Goal: Transaction & Acquisition: Download file/media

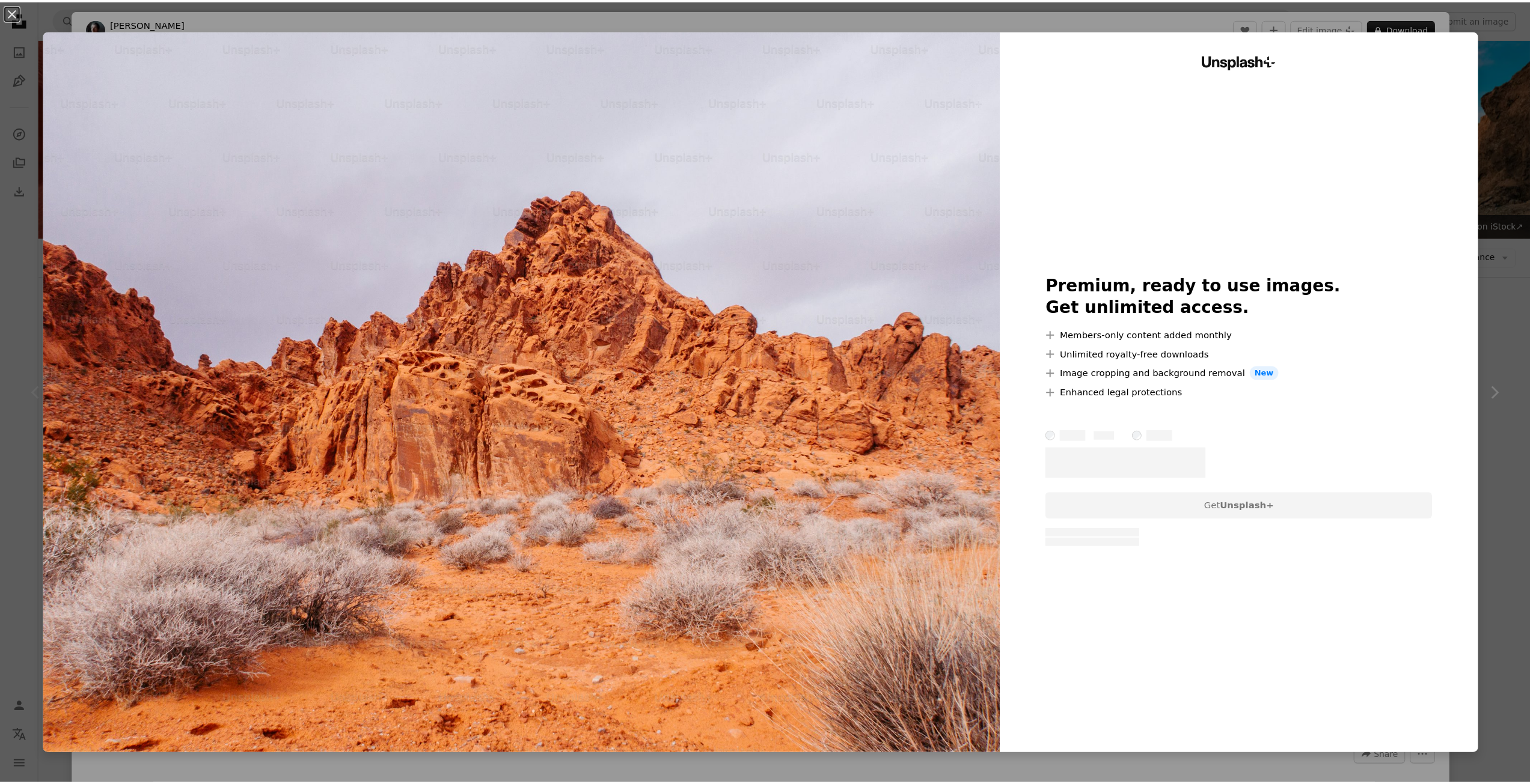
scroll to position [180, 0]
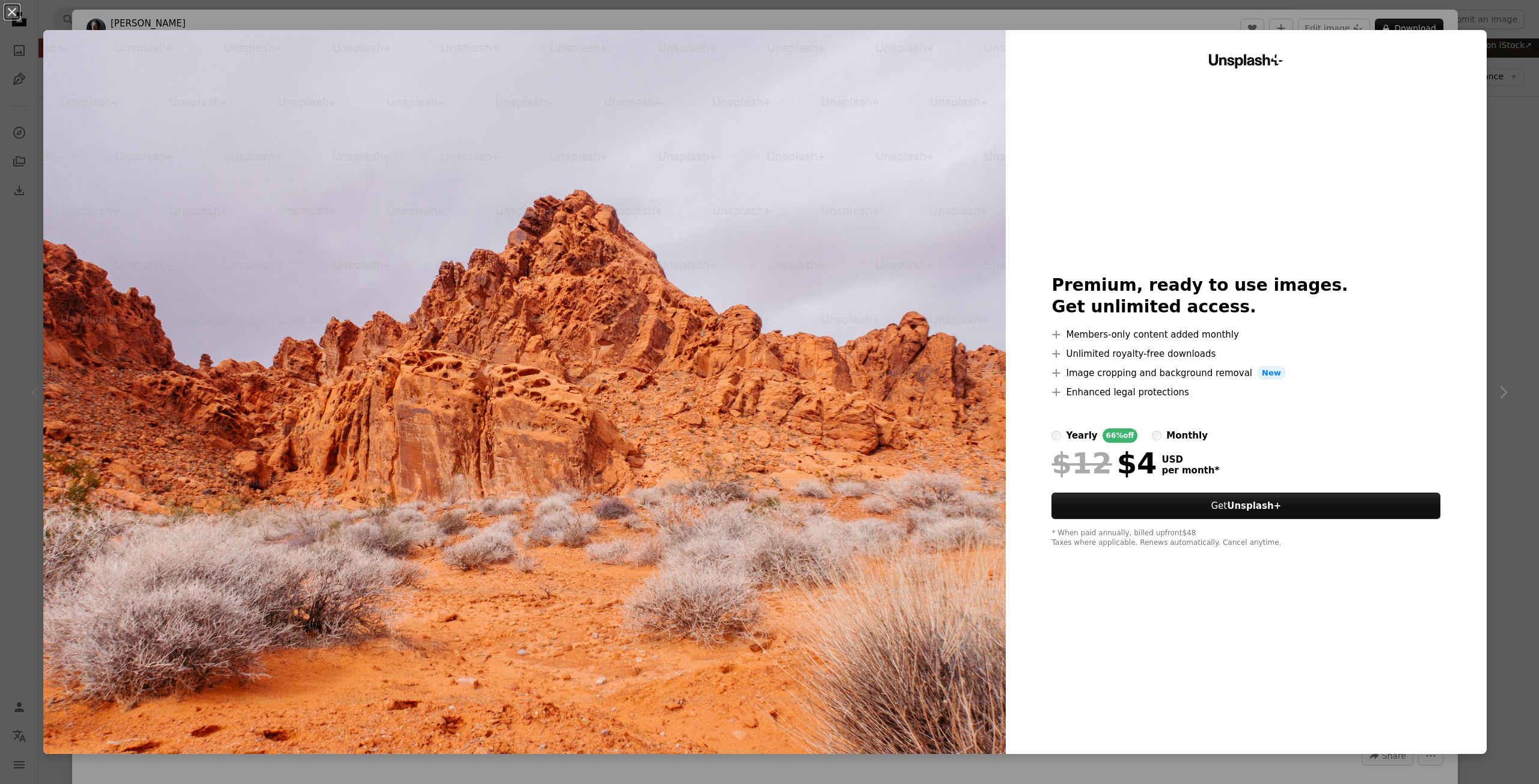
click at [1490, 42] on div "An X shape Unsplash+ Premium, ready to use images. Get unlimited access. A plus…" at bounding box center [770, 392] width 1539 height 784
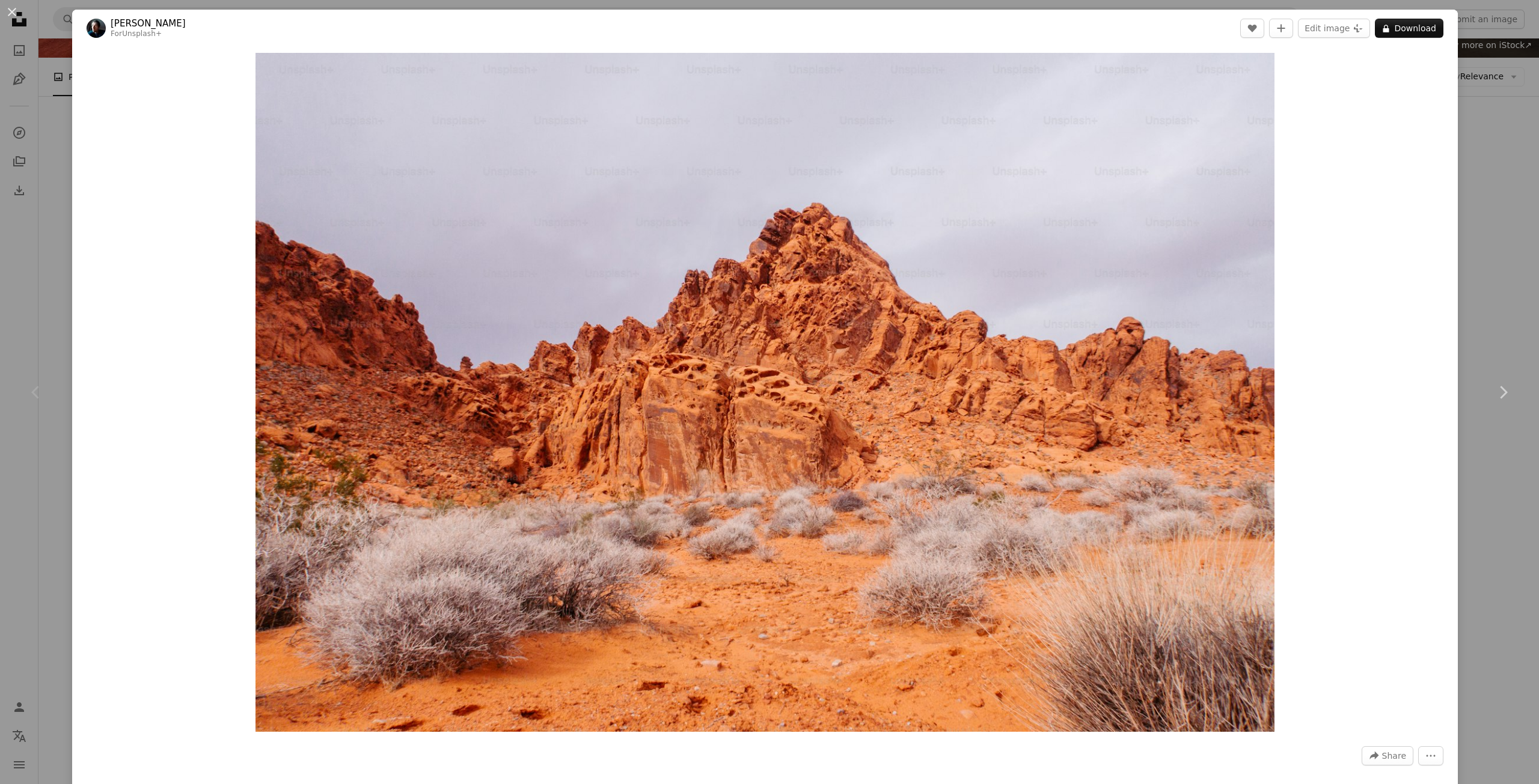
click at [1486, 90] on div "An X shape Chevron left Chevron right [PERSON_NAME] For Unsplash+ A heart A plu…" at bounding box center [770, 392] width 1539 height 784
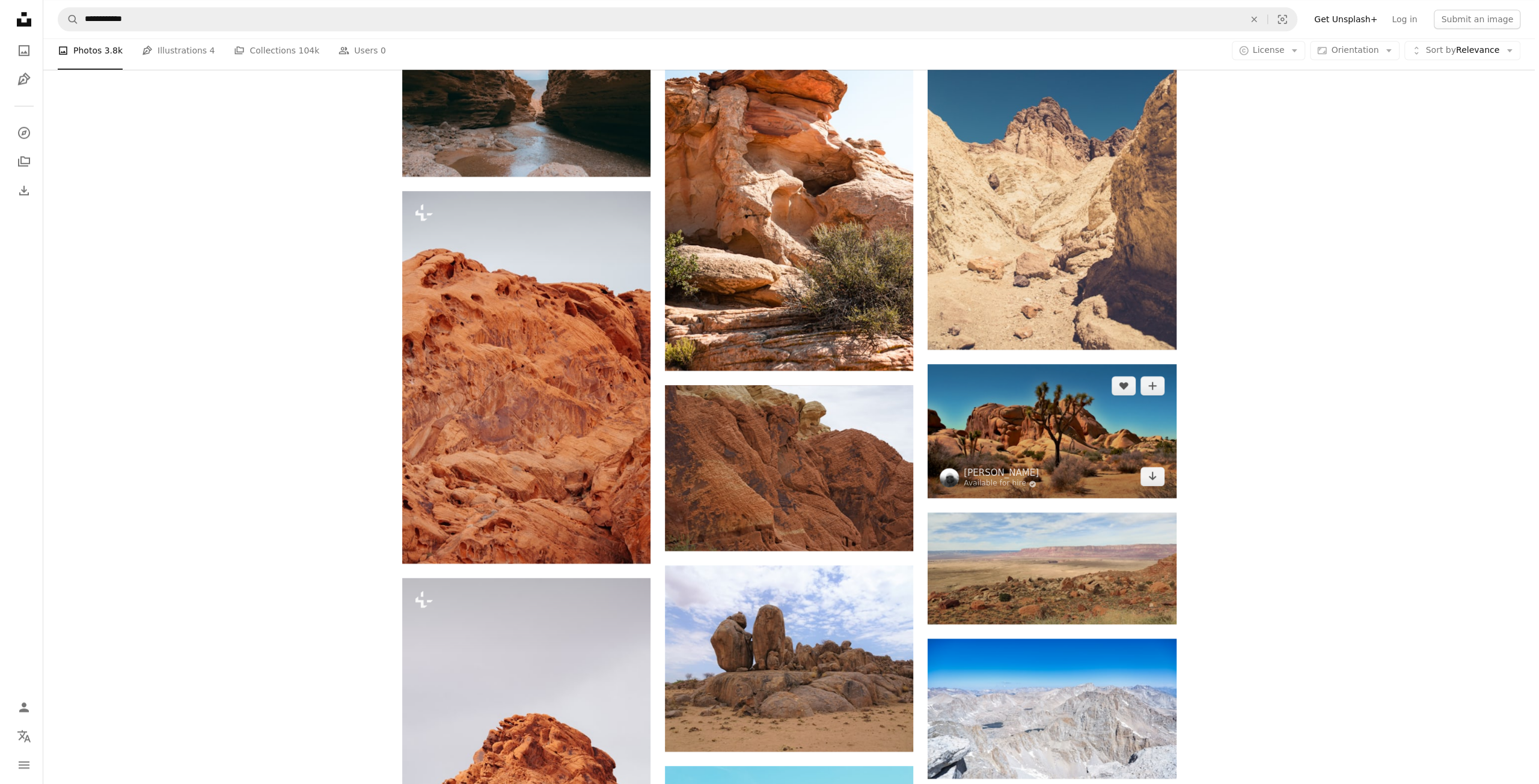
scroll to position [1202, 0]
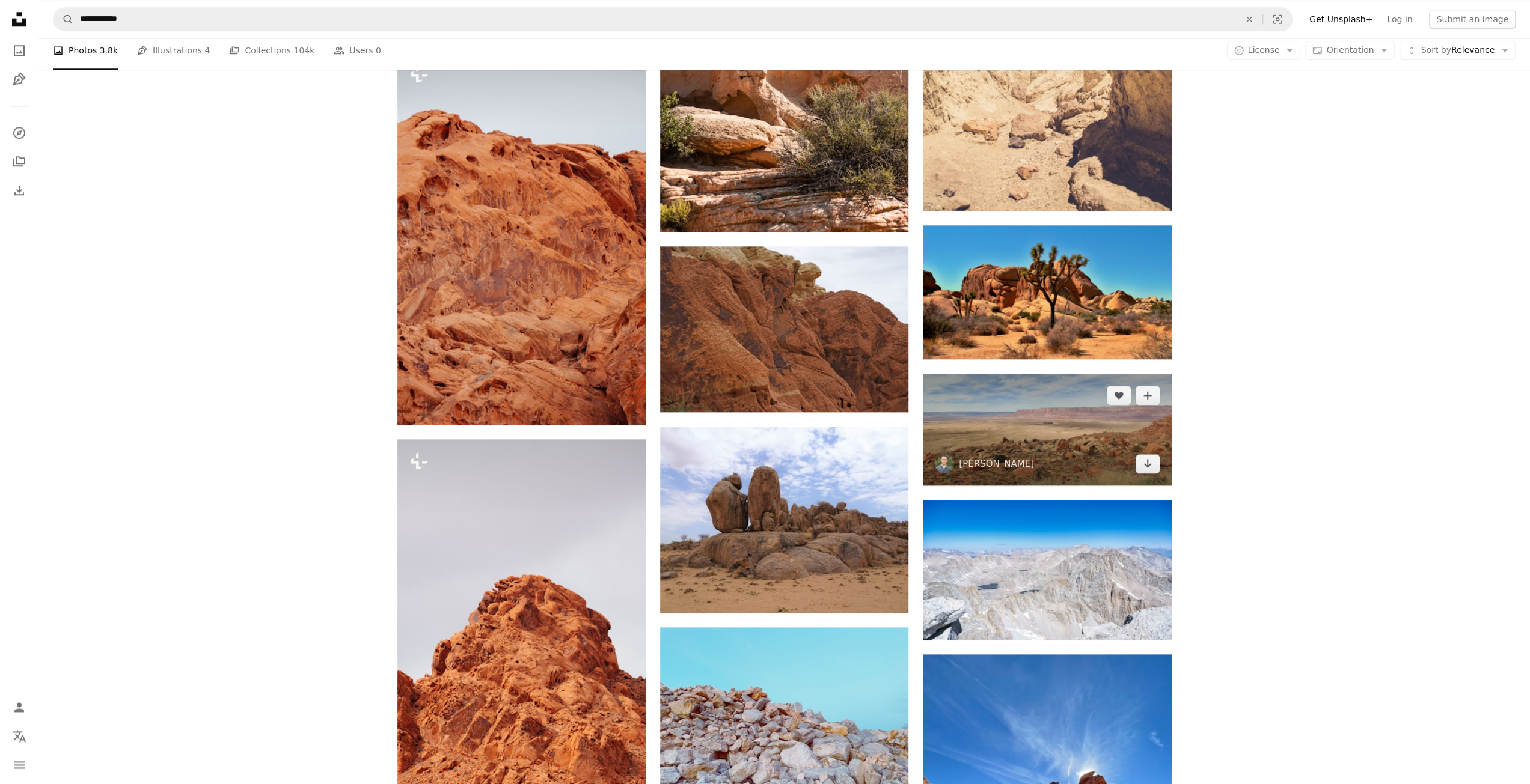
click at [1087, 435] on img at bounding box center [1047, 430] width 248 height 112
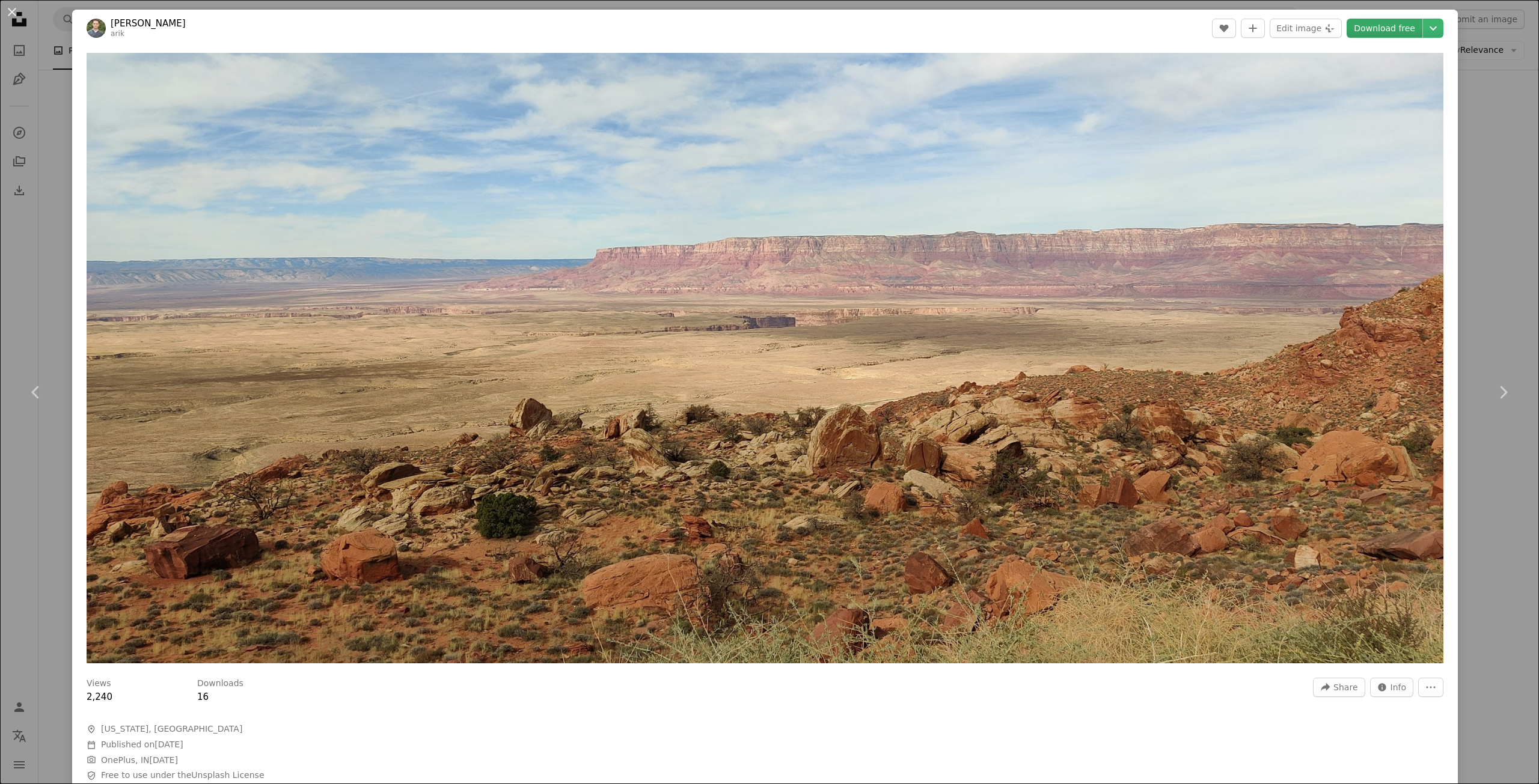
click at [1368, 36] on link "Download free" at bounding box center [1384, 29] width 76 height 20
